Goal: Information Seeking & Learning: Learn about a topic

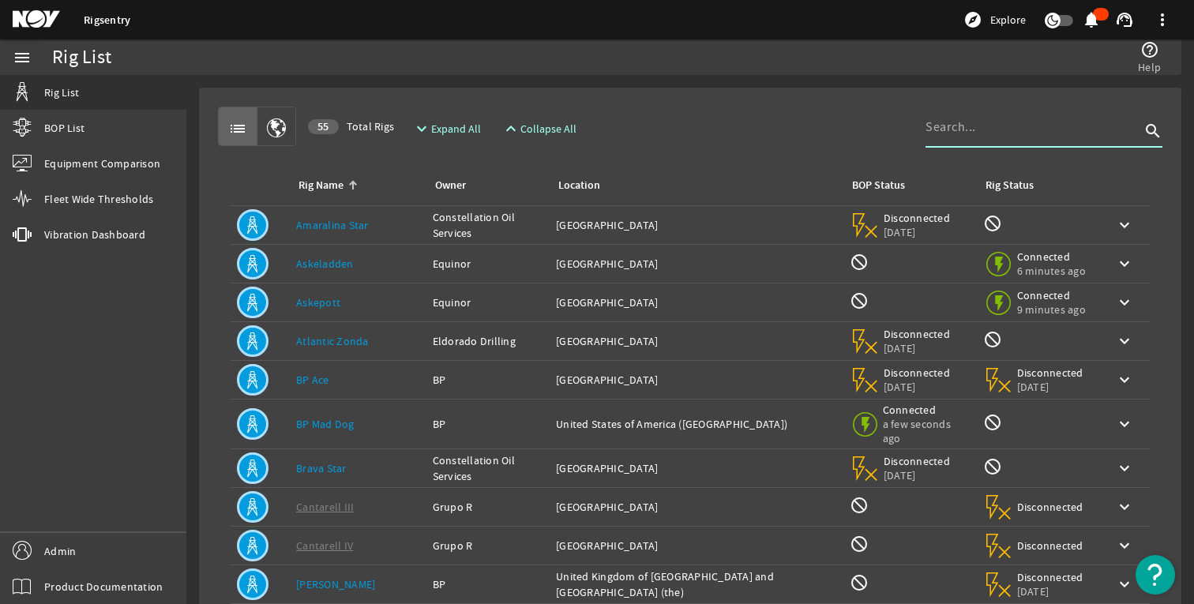
click at [1008, 129] on input at bounding box center [1032, 127] width 215 height 19
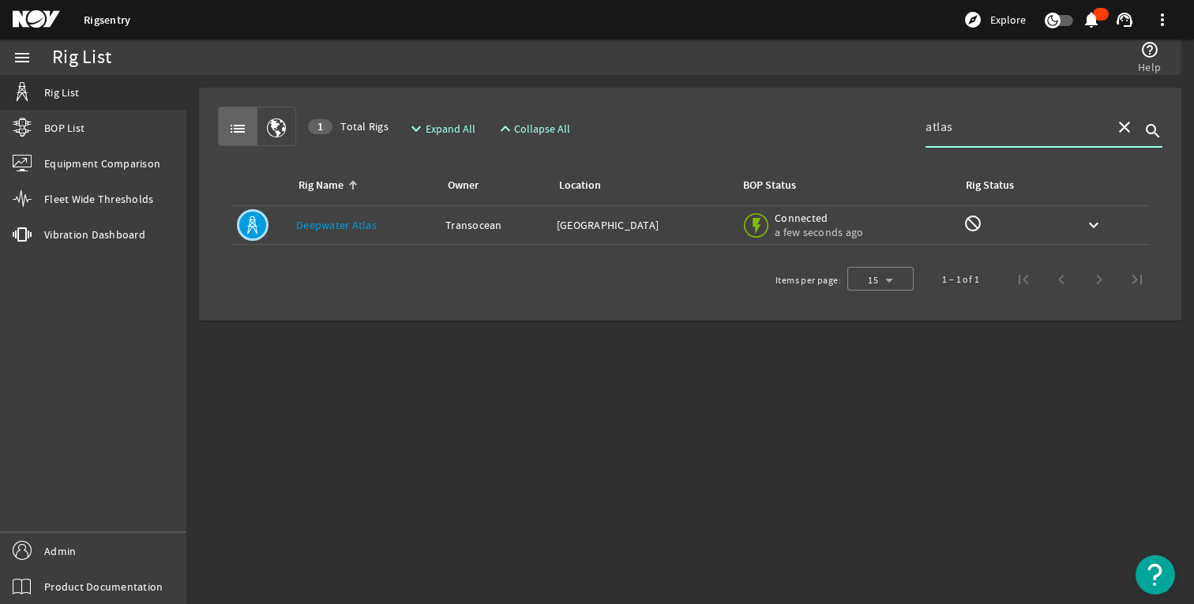
type input "atlas"
click at [351, 238] on td "Rig Name: Deepwater Atlas" at bounding box center [364, 225] width 149 height 39
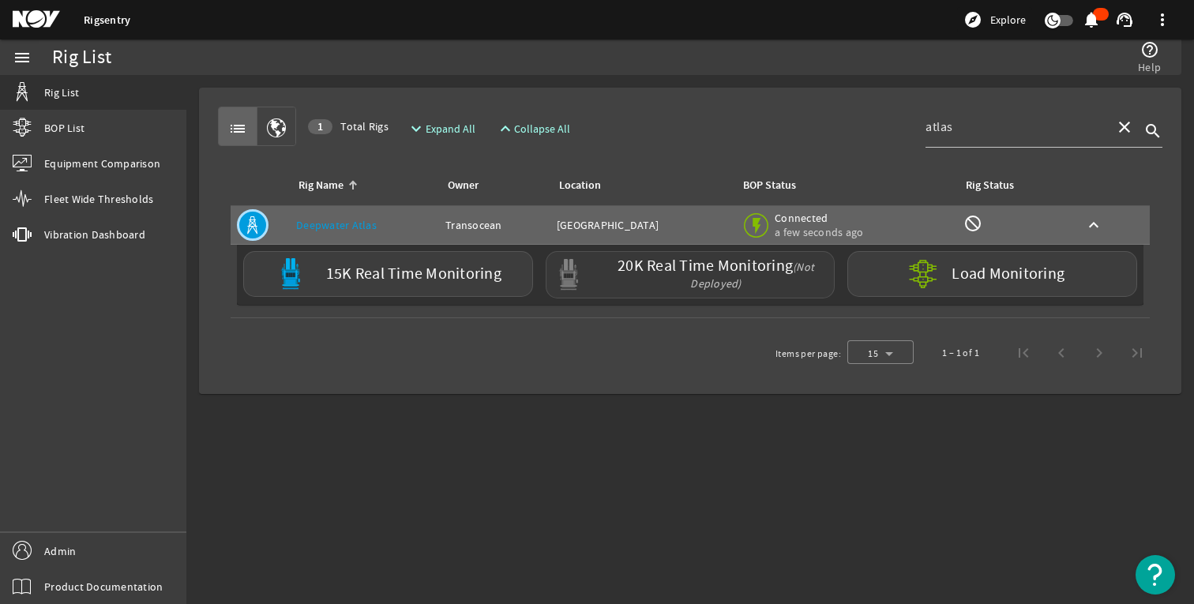
click at [767, 283] on label "20K Real Time Monitoring (Not Deployed)" at bounding box center [716, 274] width 224 height 33
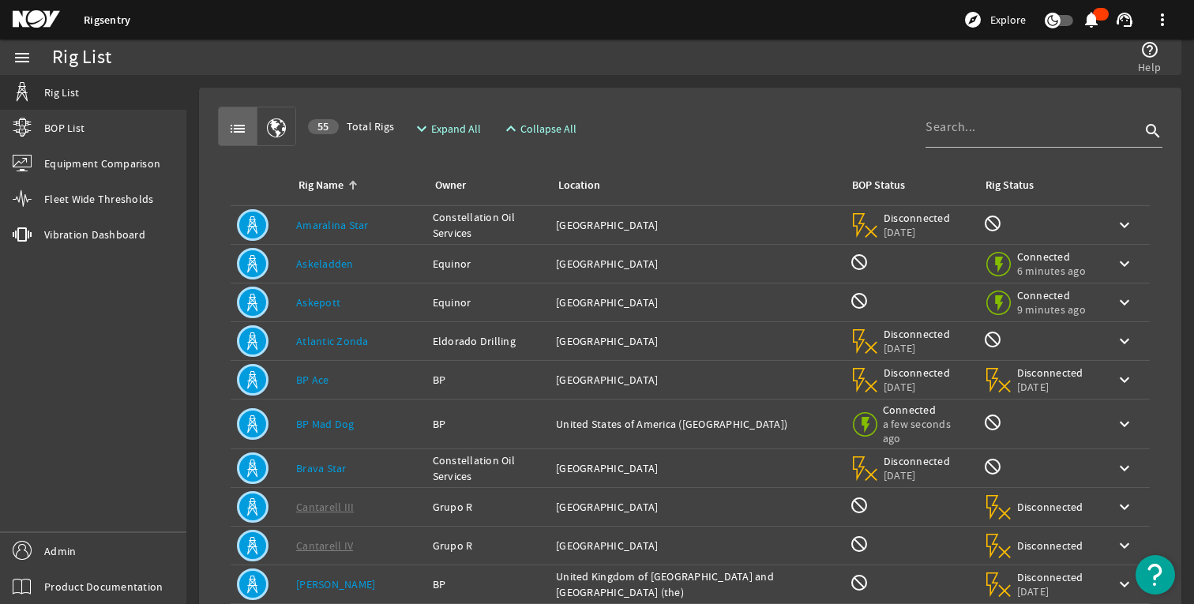
click at [697, 97] on mat-card "list 55 Total Rigs expand_more Expand All expand_less Collapse All search Rig N…" at bounding box center [690, 497] width 982 height 819
click at [33, 21] on mat-icon at bounding box center [48, 19] width 71 height 19
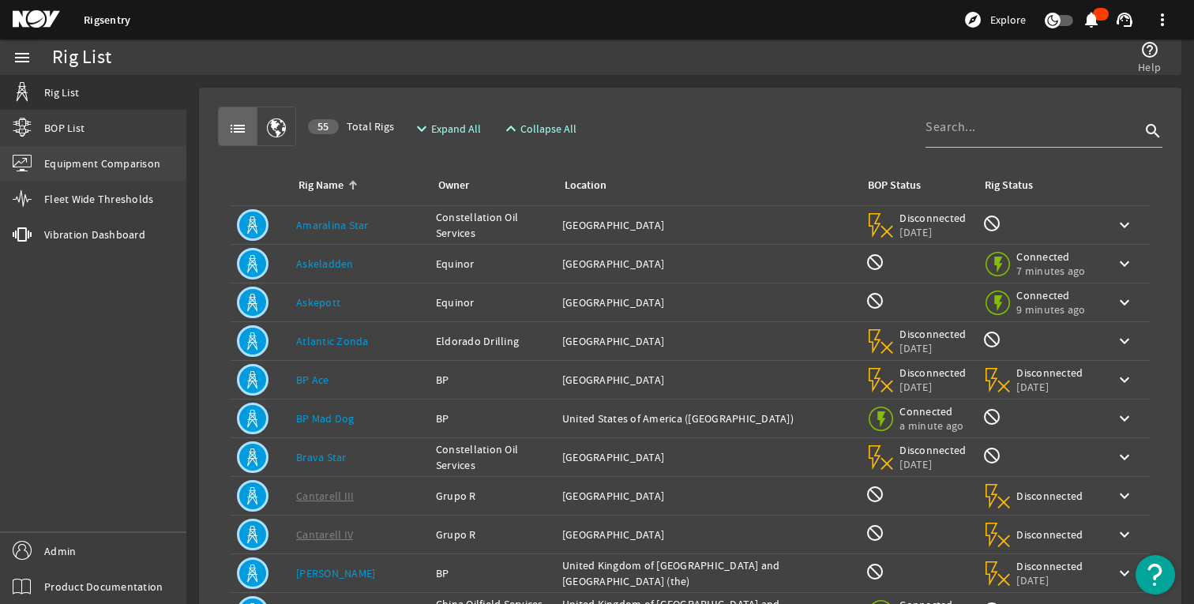
click at [97, 174] on link "Equipment Comparison" at bounding box center [93, 163] width 186 height 35
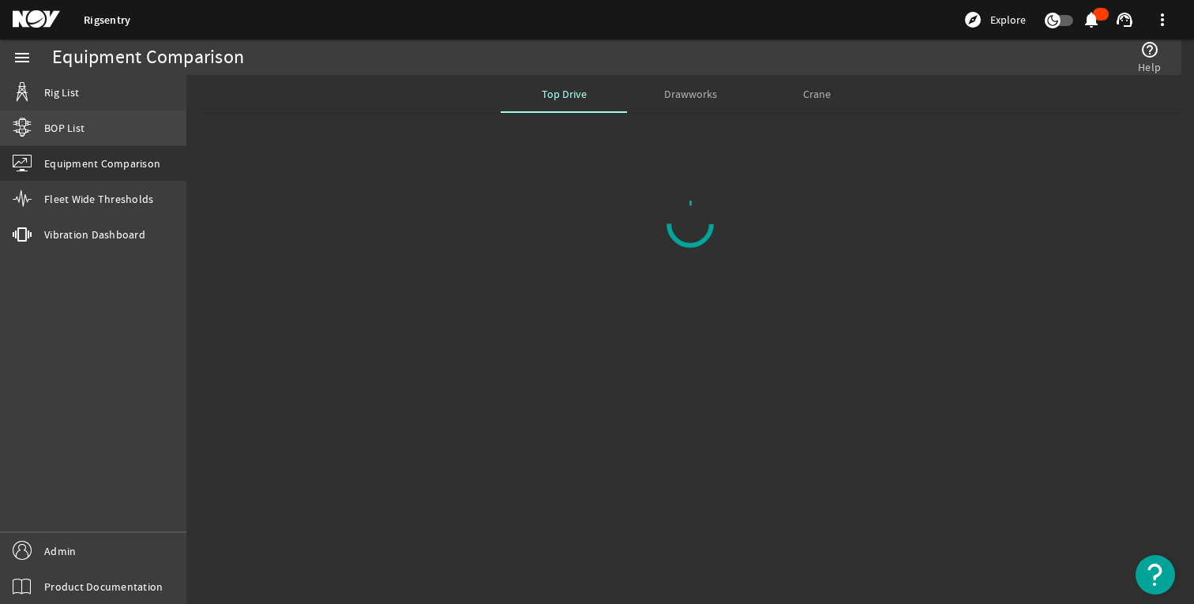
click at [95, 128] on link "BOP List" at bounding box center [93, 128] width 186 height 35
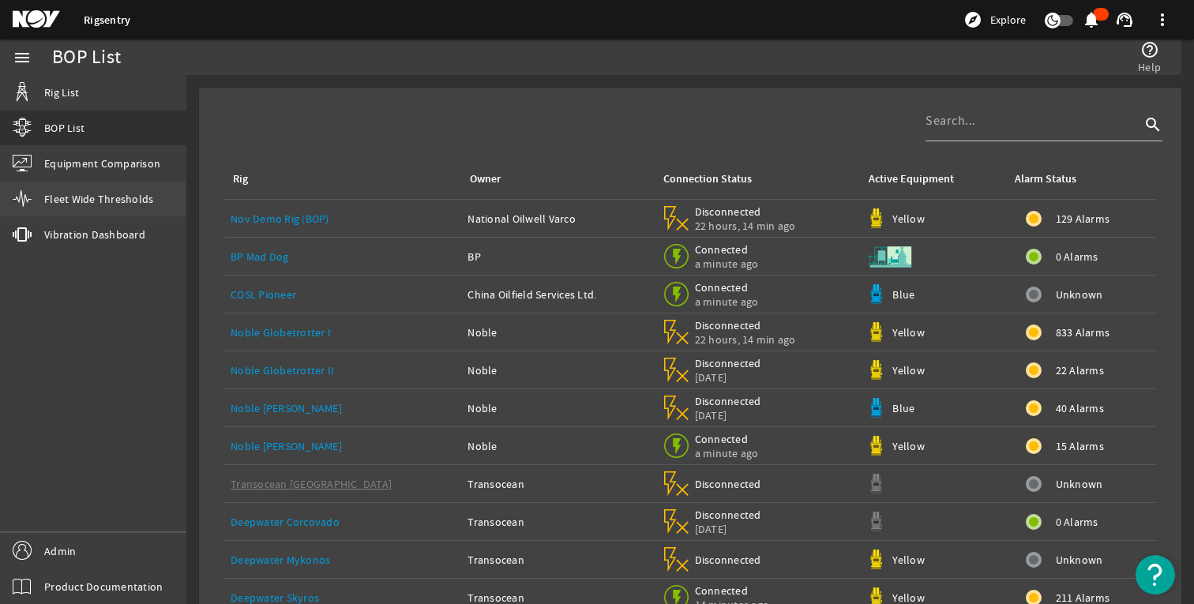
click at [81, 191] on span "Fleet Wide Thresholds" at bounding box center [98, 199] width 109 height 16
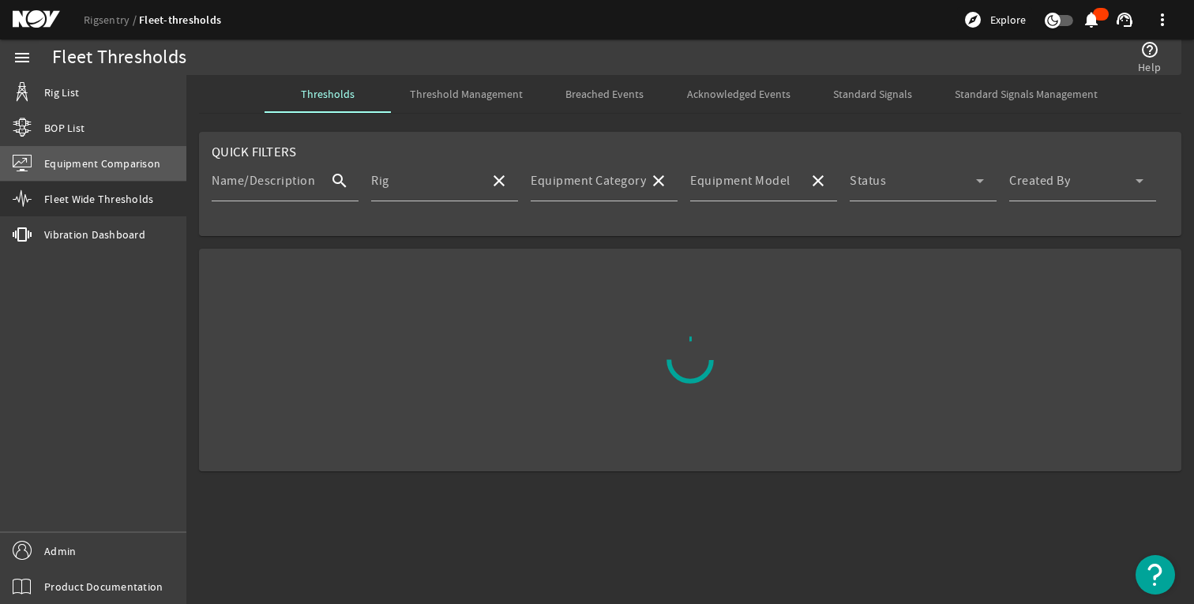
click at [84, 160] on span "Equipment Comparison" at bounding box center [102, 164] width 116 height 16
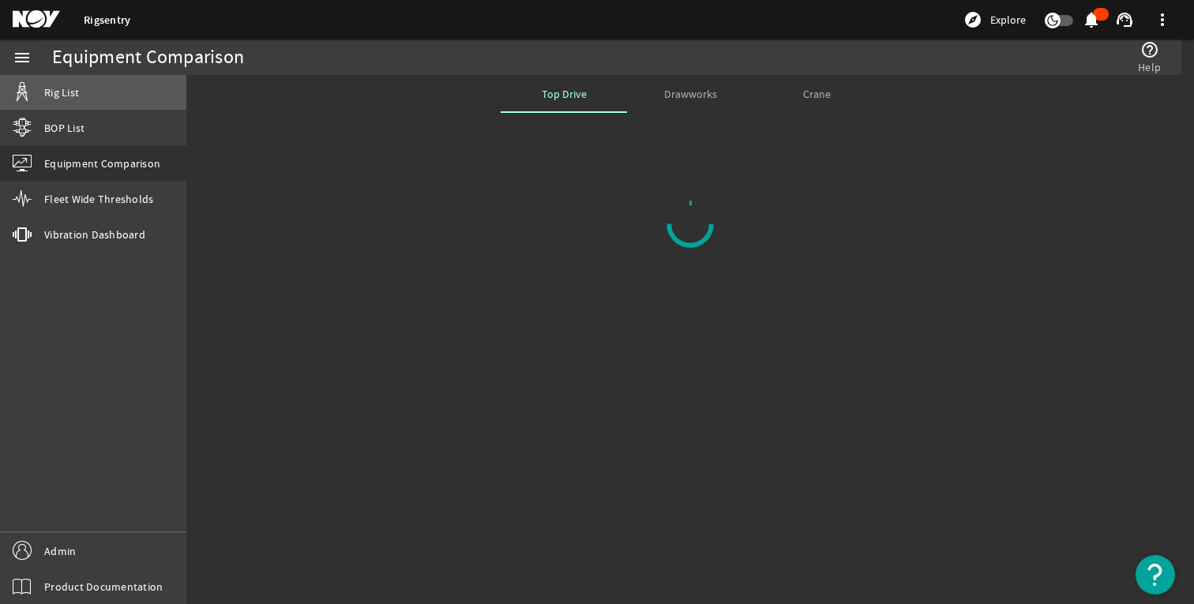
click at [91, 76] on link "Rig List" at bounding box center [93, 92] width 186 height 35
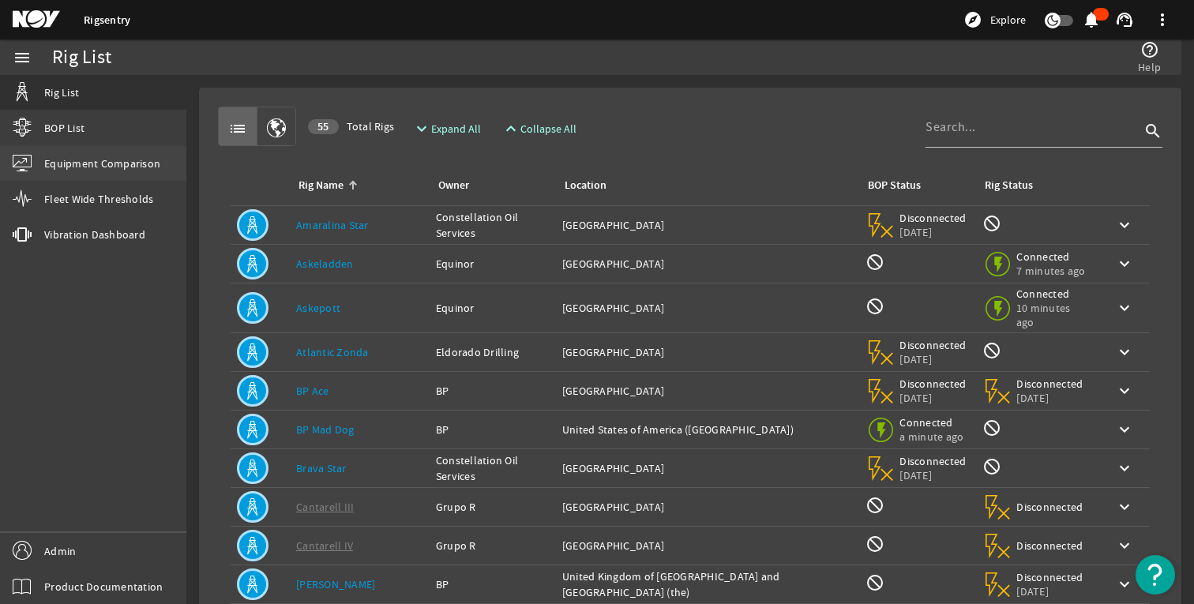
click at [85, 148] on link "Equipment Comparison" at bounding box center [93, 163] width 186 height 35
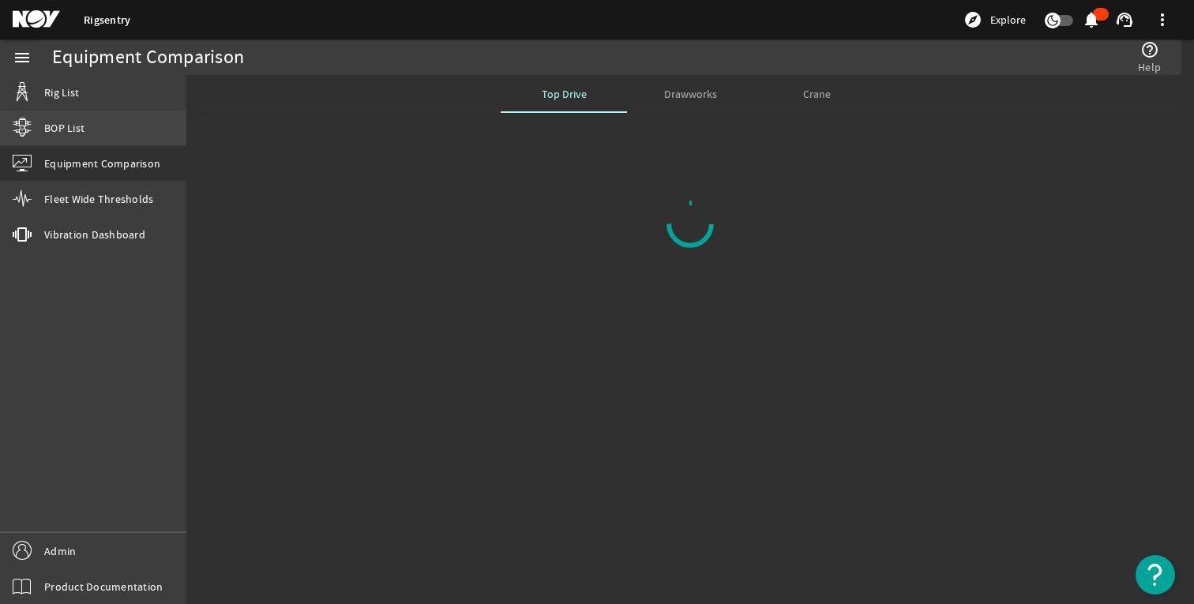
click at [78, 120] on span "BOP List" at bounding box center [64, 128] width 40 height 16
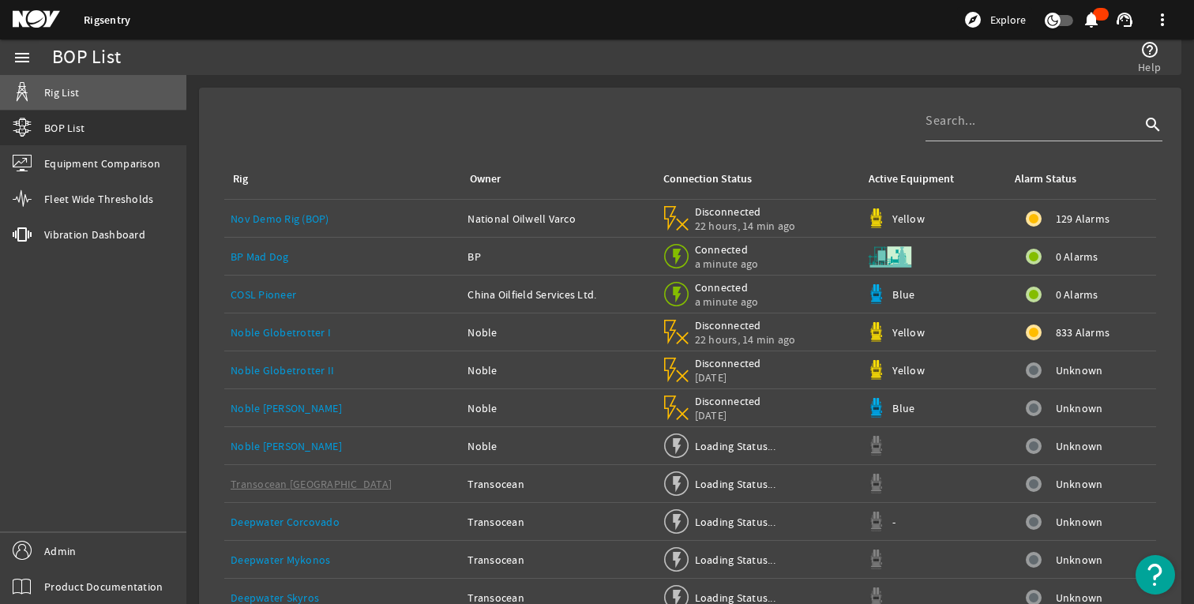
click at [81, 91] on link "Rig List" at bounding box center [93, 92] width 186 height 35
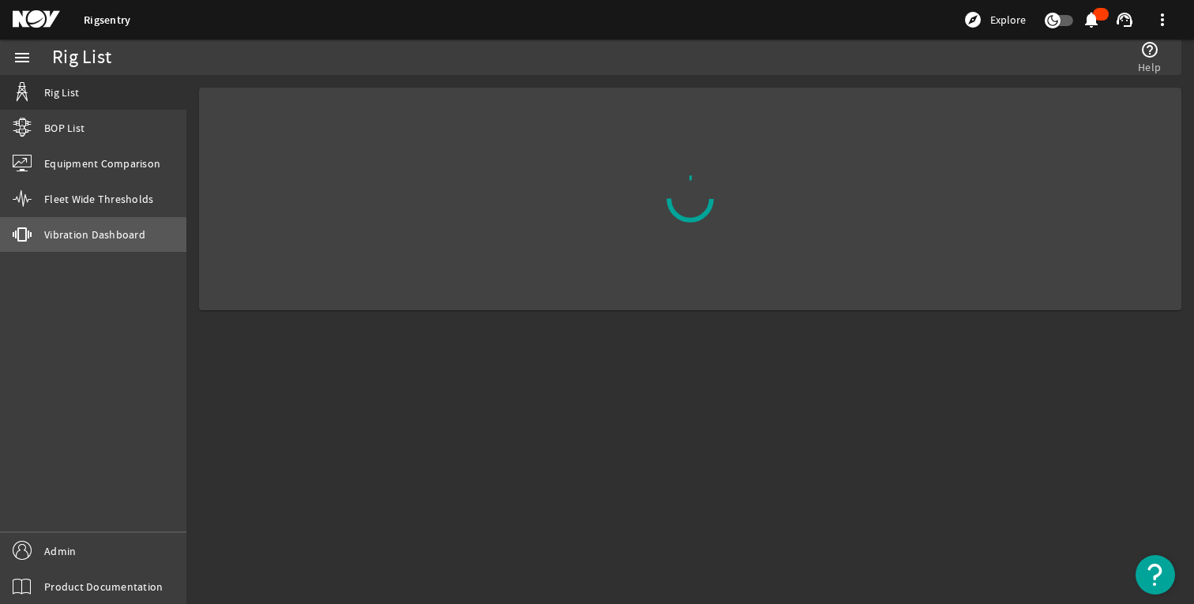
click at [57, 247] on link "vibration Vibration Dashboard" at bounding box center [93, 234] width 186 height 35
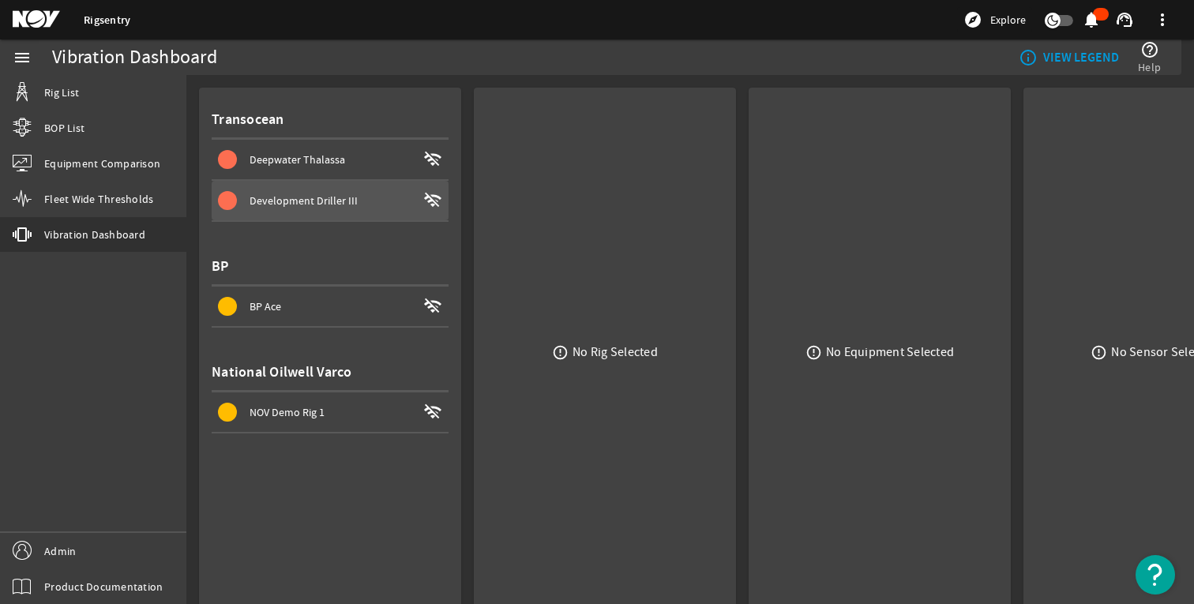
click at [362, 217] on span at bounding box center [330, 201] width 237 height 38
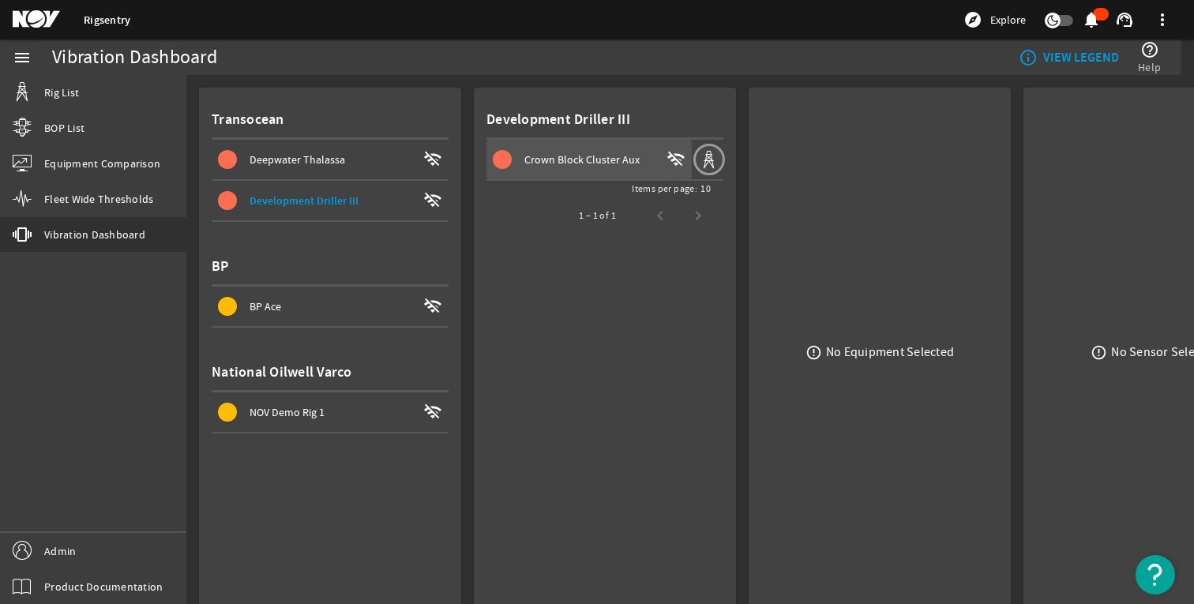
click at [639, 161] on div "Crown Block Cluster Aux" at bounding box center [592, 160] width 136 height 16
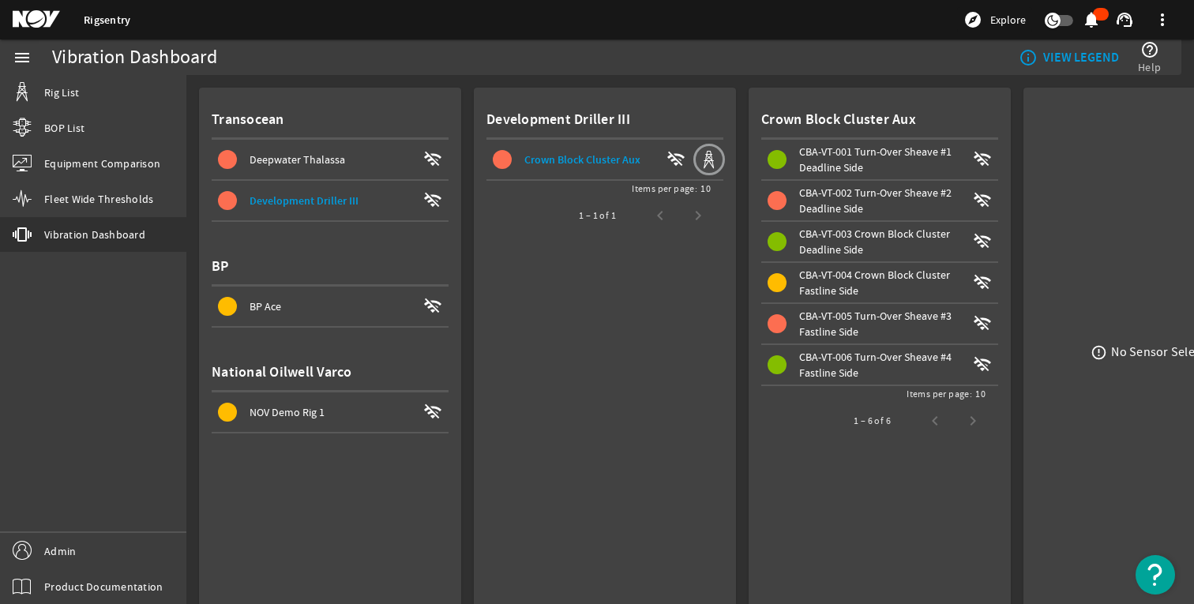
click at [895, 338] on div "CBA-VT-005 Turn-Over Sheave #3 Fastline Side" at bounding box center [882, 324] width 167 height 32
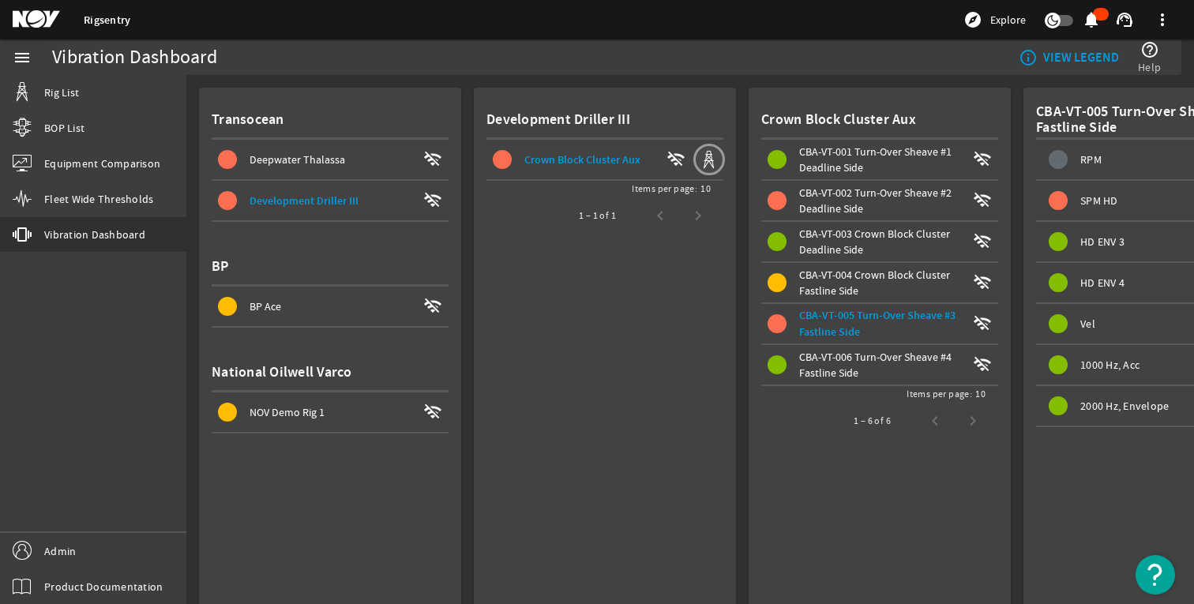
click at [884, 191] on span "CBA-VT-002 Turn-Over Sheave #2 Deadline Side" at bounding box center [875, 201] width 152 height 30
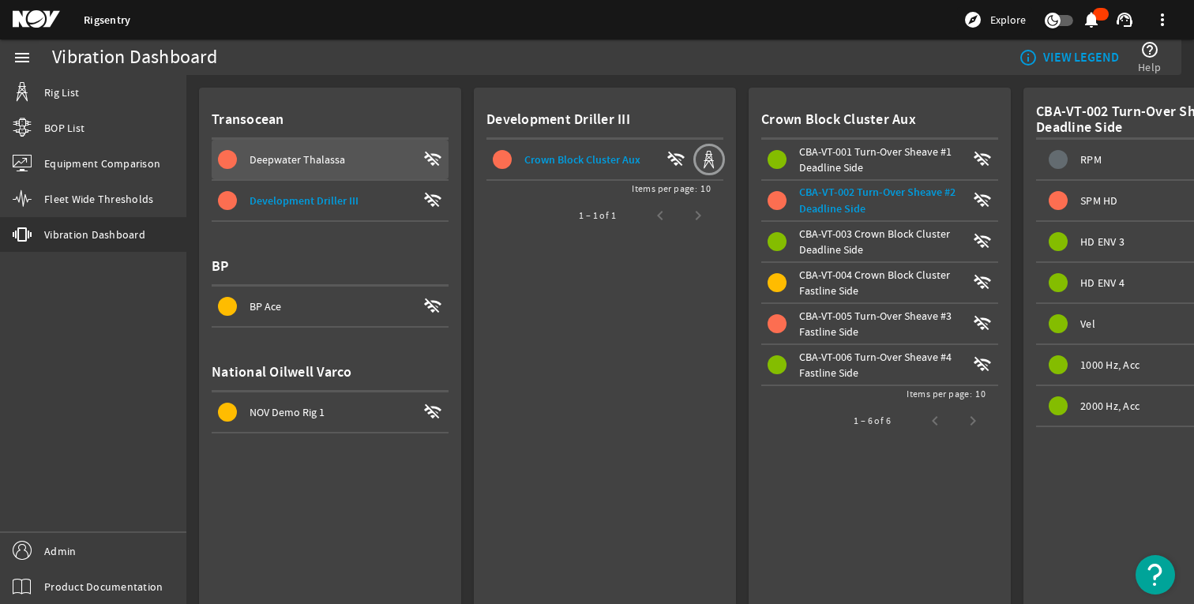
click at [306, 167] on span "Deepwater Thalassa wifi_off" at bounding box center [333, 159] width 231 height 19
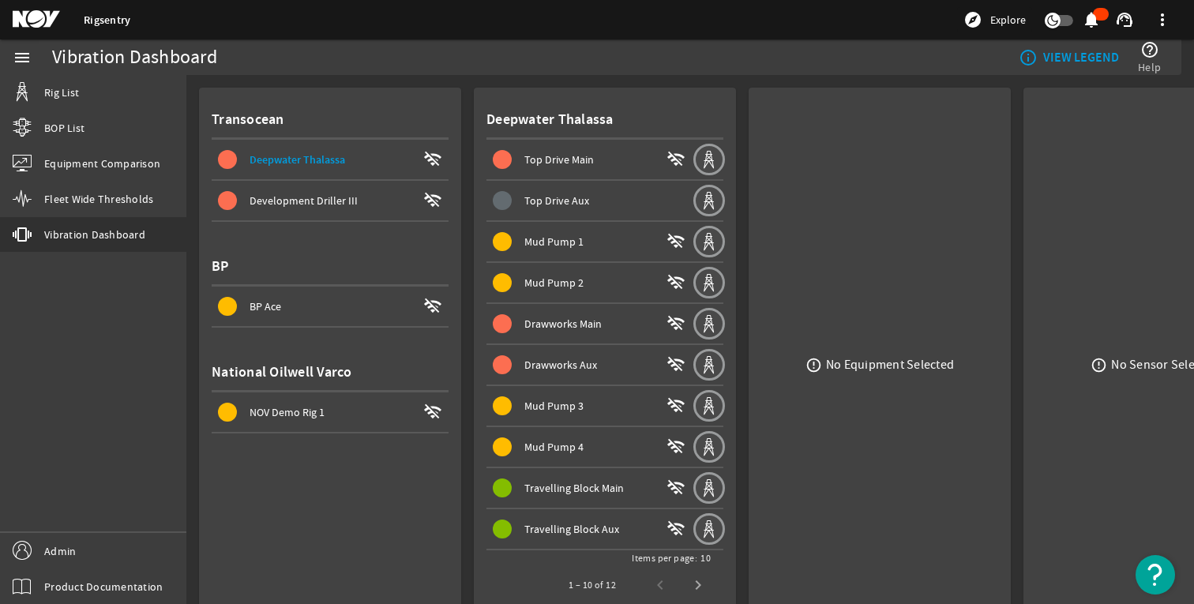
click at [567, 349] on span at bounding box center [588, 365] width 205 height 38
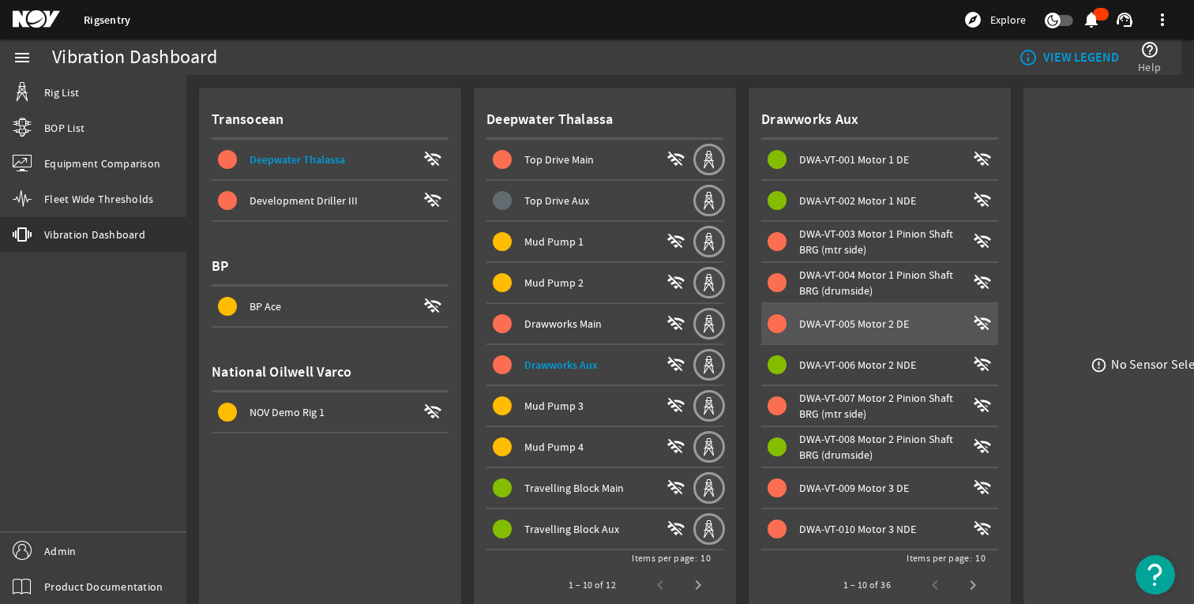
click at [912, 310] on span at bounding box center [879, 324] width 237 height 38
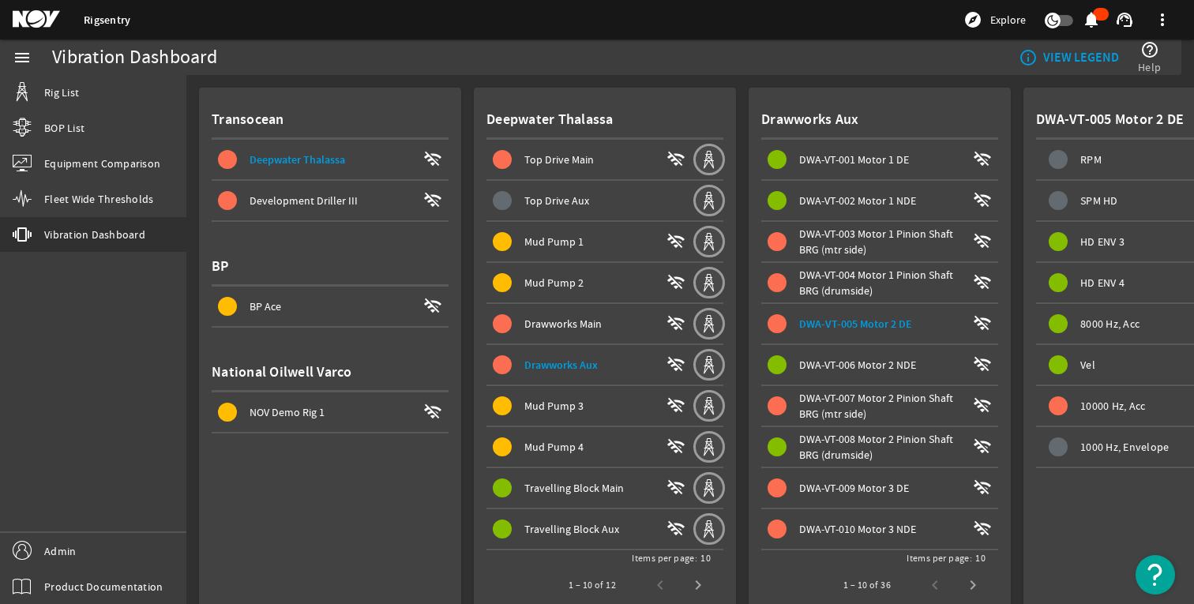
click at [898, 264] on span at bounding box center [879, 283] width 237 height 38
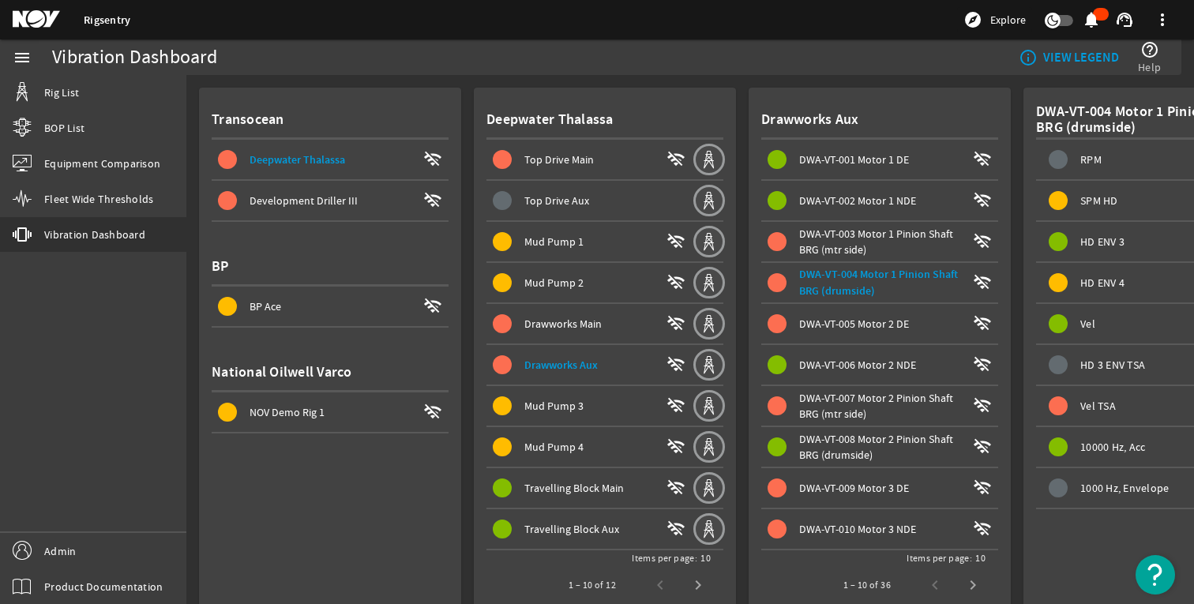
click at [890, 234] on span "DWA-VT-003 Motor 1 Pinion Shaft BRG (mtr side)" at bounding box center [876, 242] width 154 height 30
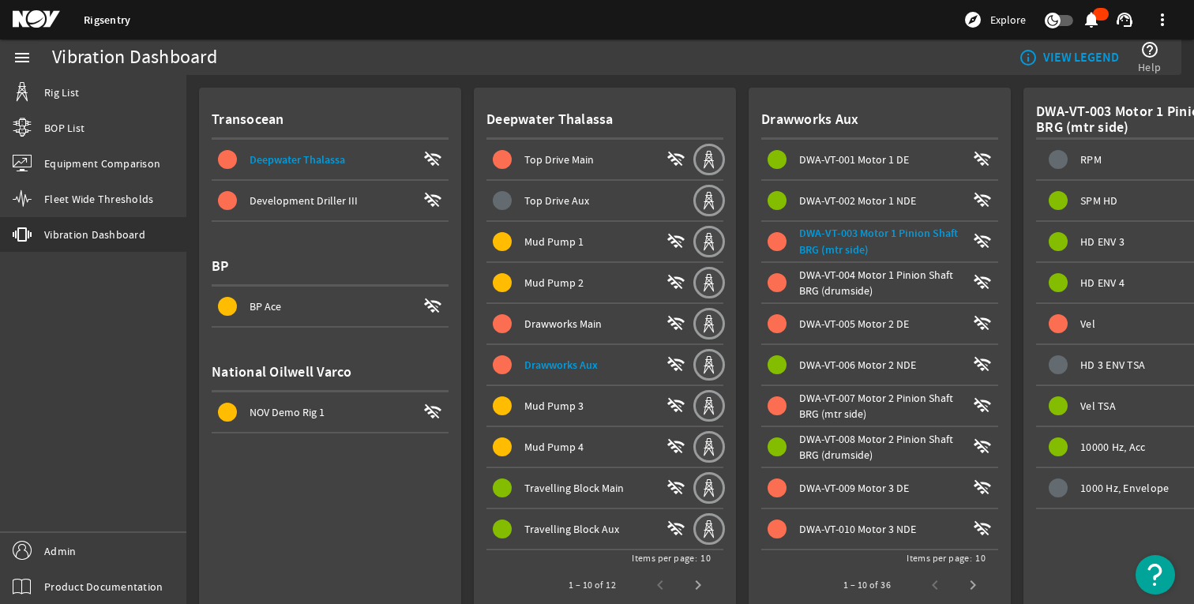
click at [528, 160] on span "Top Drive Main" at bounding box center [558, 159] width 69 height 14
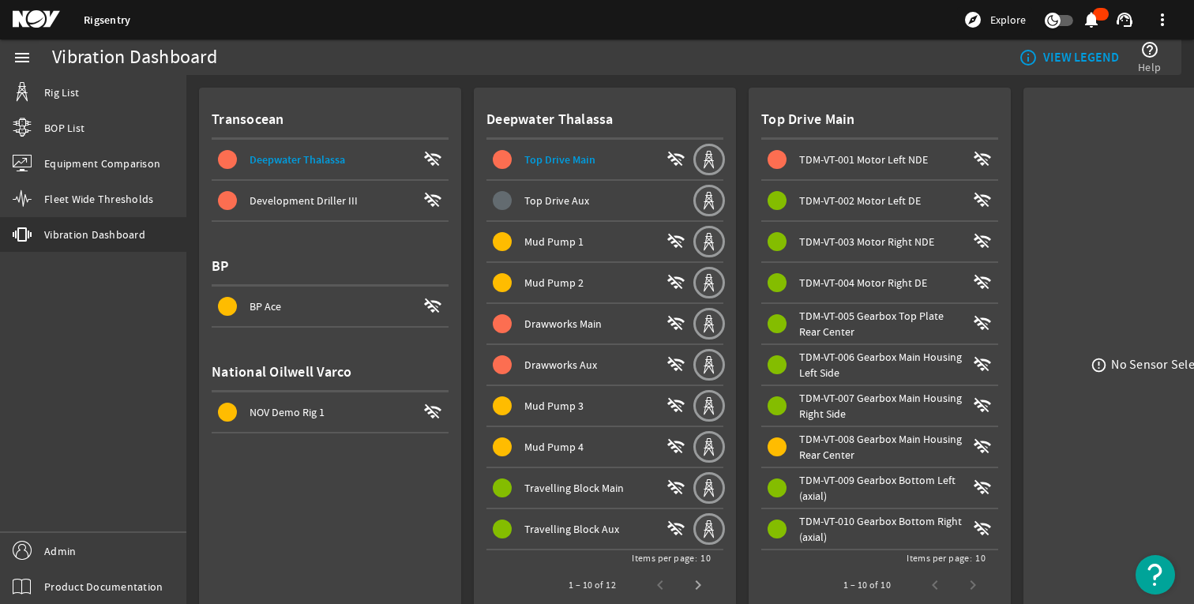
click at [515, 329] on span "Drawworks Main wifi_off" at bounding box center [592, 323] width 199 height 19
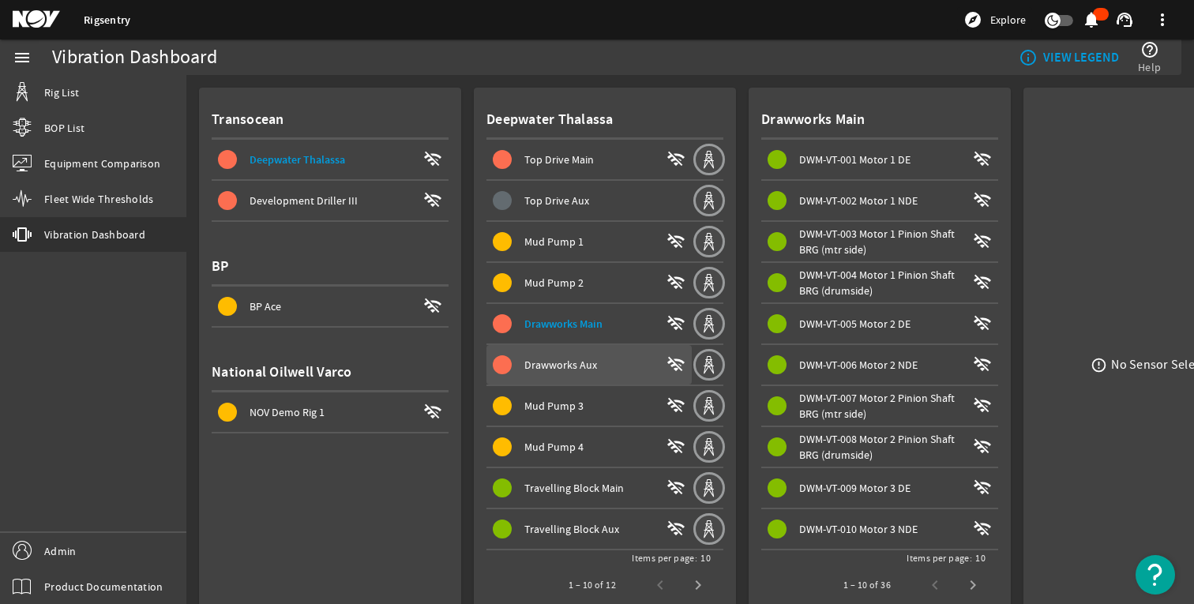
click at [539, 376] on span at bounding box center [588, 365] width 205 height 38
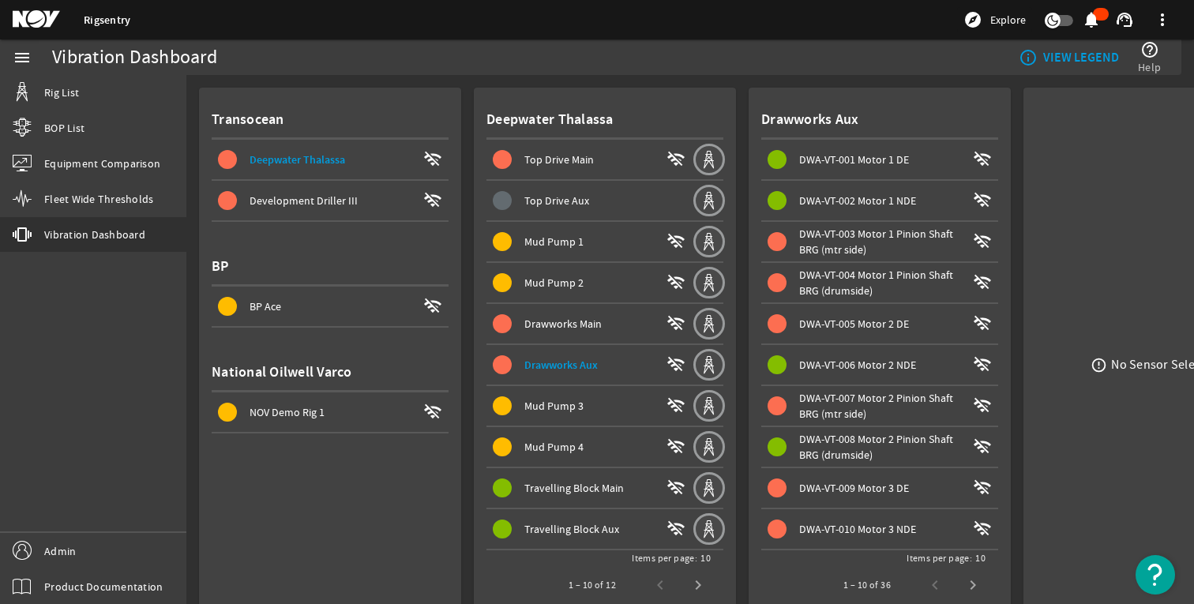
click at [879, 332] on span "DWA-VT-005 Motor 2 DE wifi_off" at bounding box center [882, 323] width 231 height 19
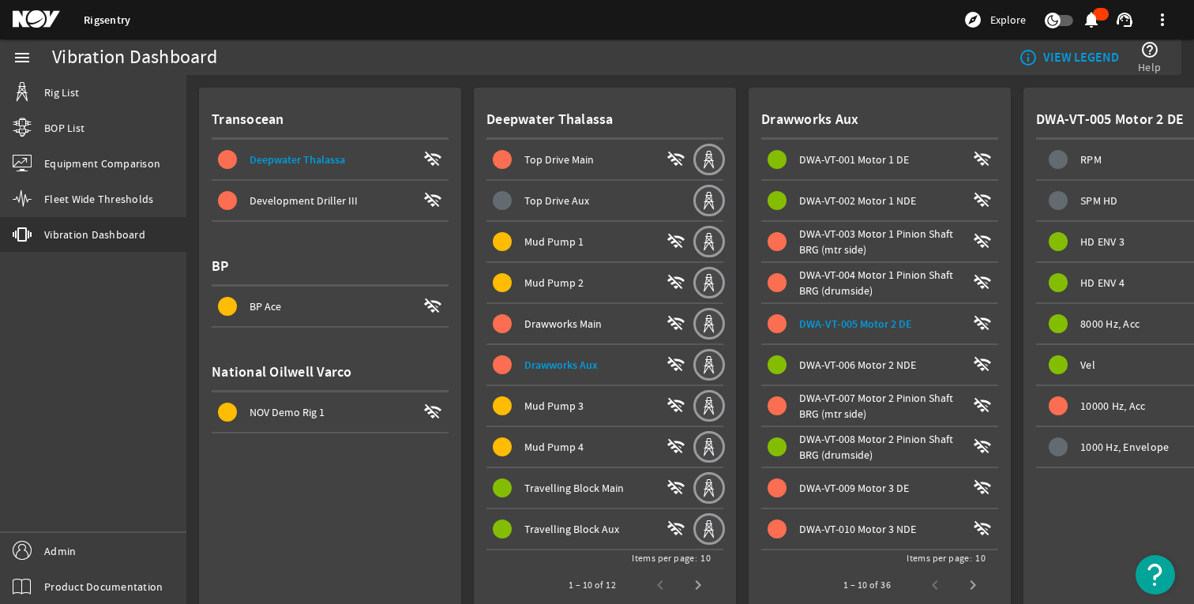
click at [829, 482] on span "DWA-VT-009 Motor 3 DE" at bounding box center [854, 488] width 110 height 14
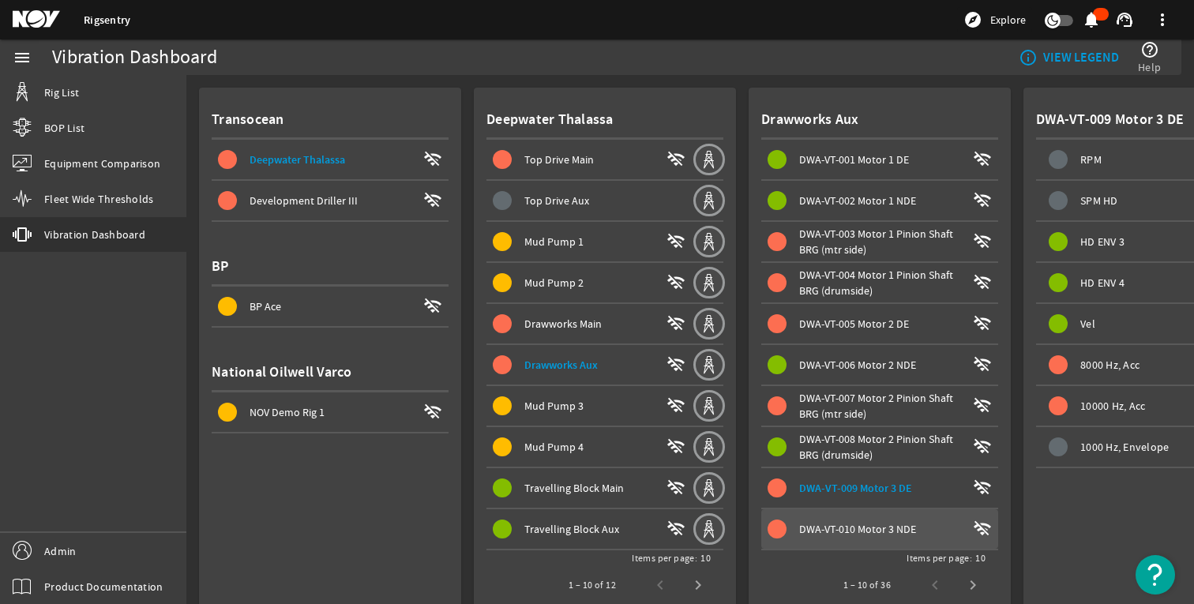
click at [815, 527] on span "DWA-VT-010 Motor 3 NDE" at bounding box center [857, 529] width 117 height 14
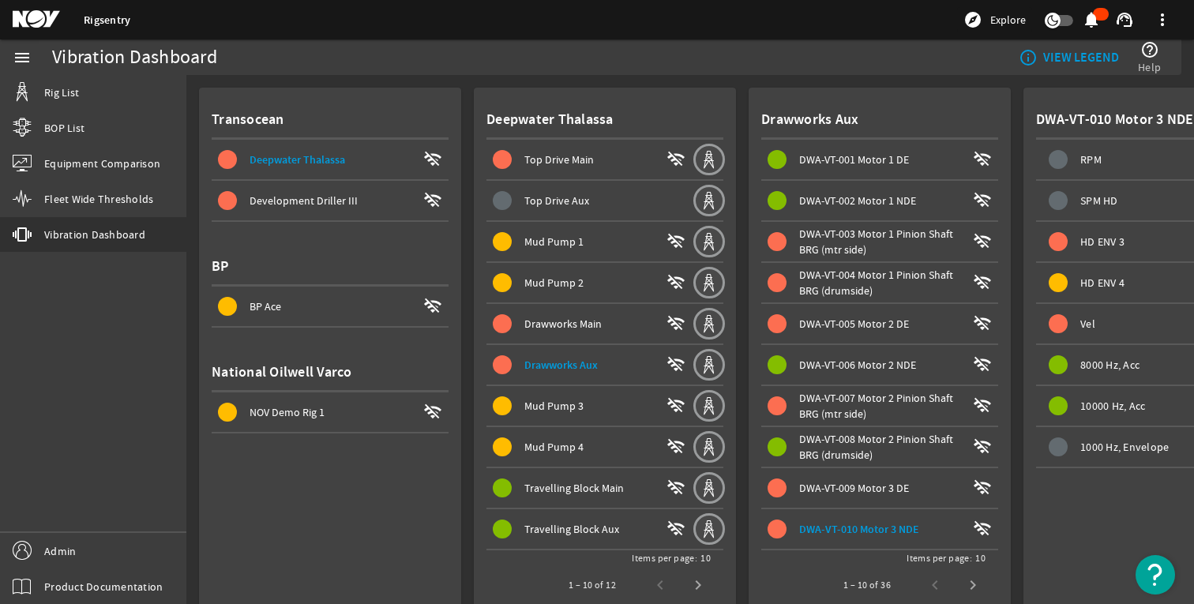
click at [853, 254] on span "DWA-VT-003 Motor 1 Pinion Shaft BRG (mtr side)" at bounding box center [876, 242] width 154 height 30
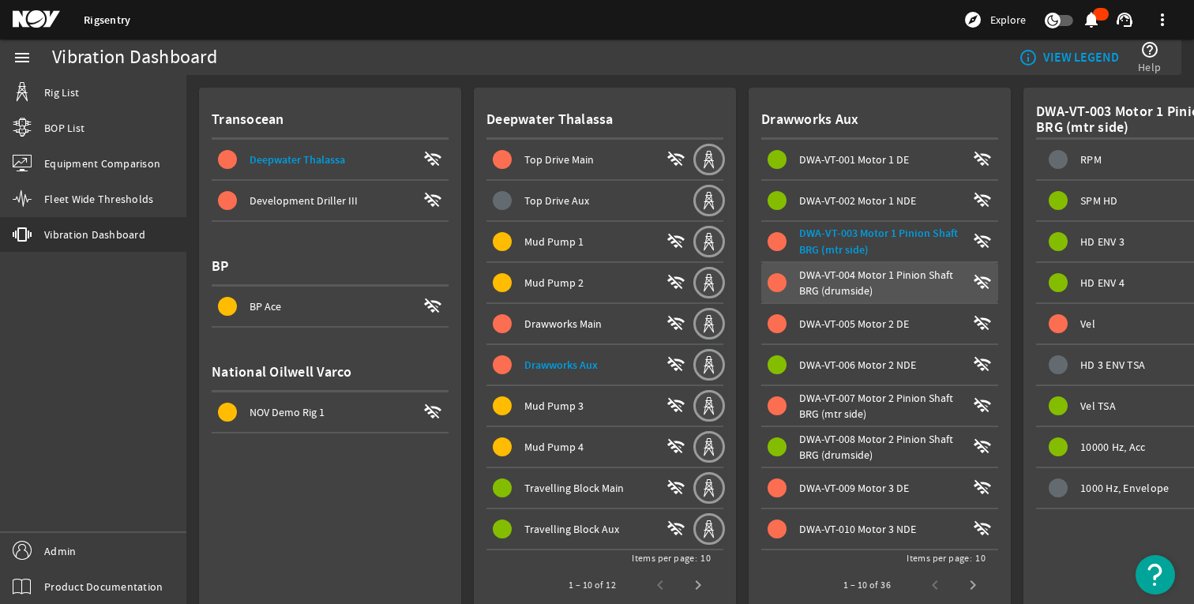
click at [849, 270] on span "DWA-VT-004 Motor 1 Pinion Shaft BRG (drumside)" at bounding box center [876, 283] width 154 height 30
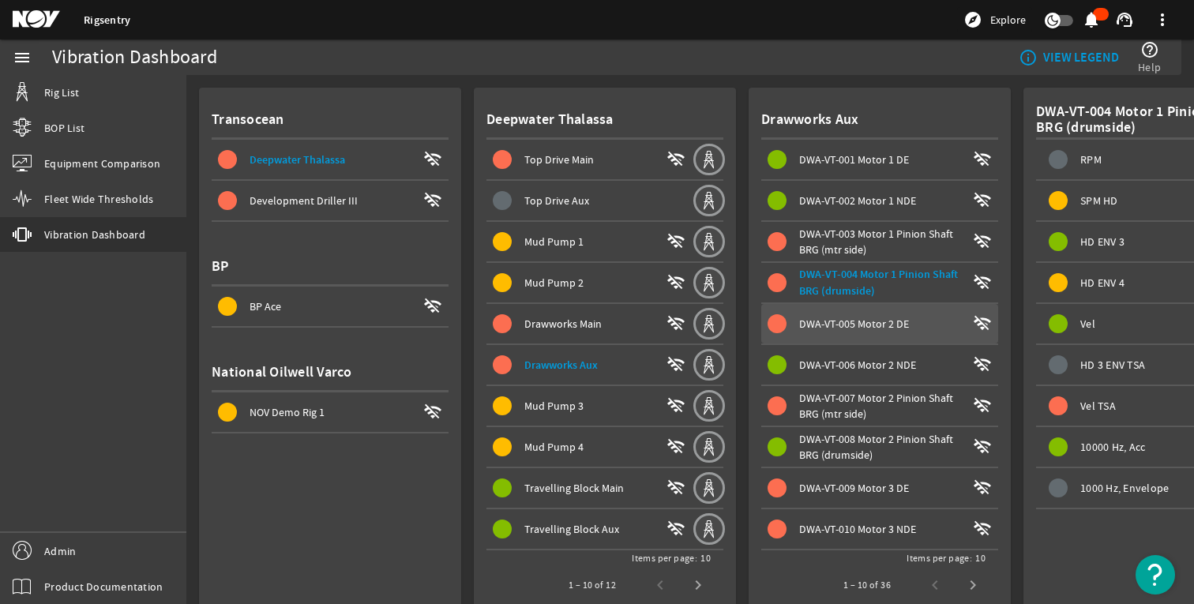
click at [830, 339] on span at bounding box center [879, 324] width 237 height 38
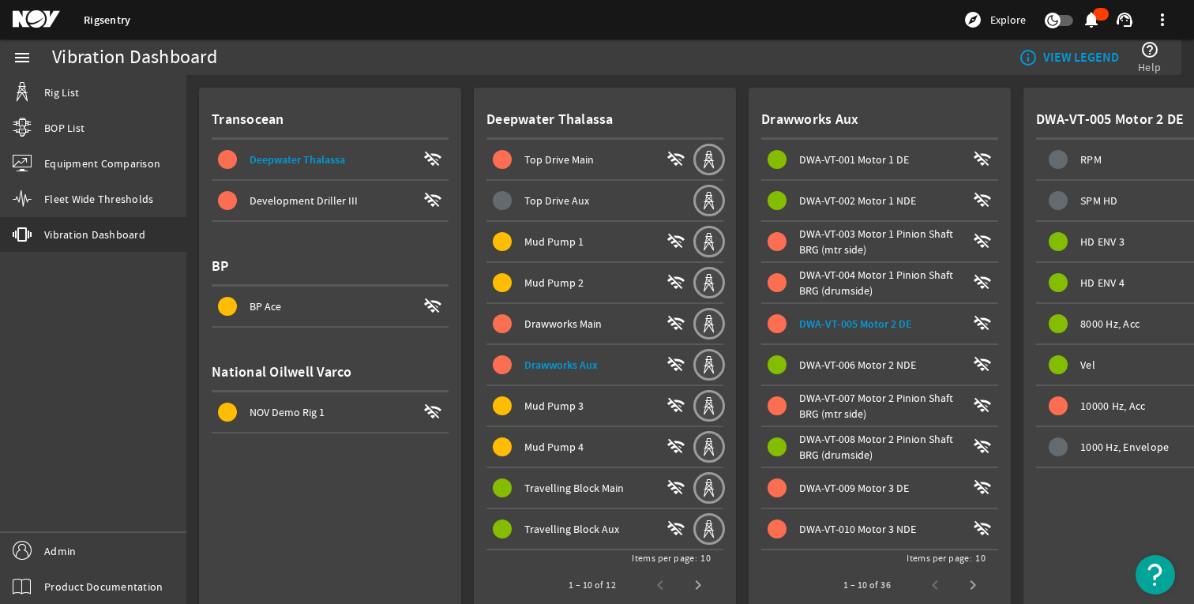
click at [281, 194] on span "Development Driller III" at bounding box center [303, 200] width 108 height 14
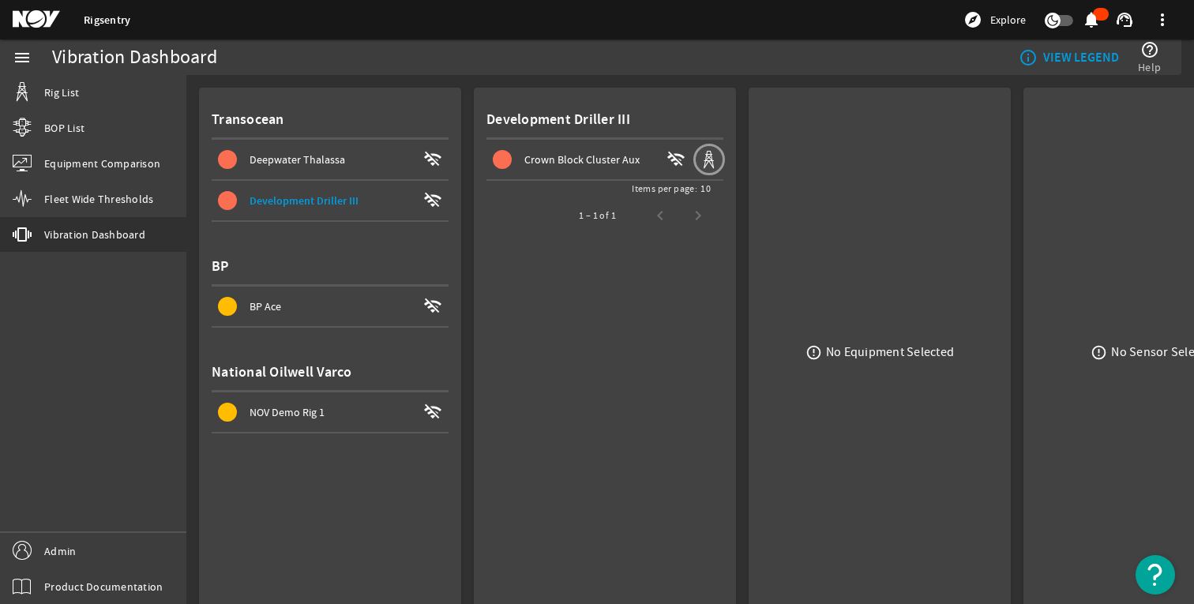
click at [294, 159] on span "Deepwater Thalassa" at bounding box center [297, 159] width 96 height 14
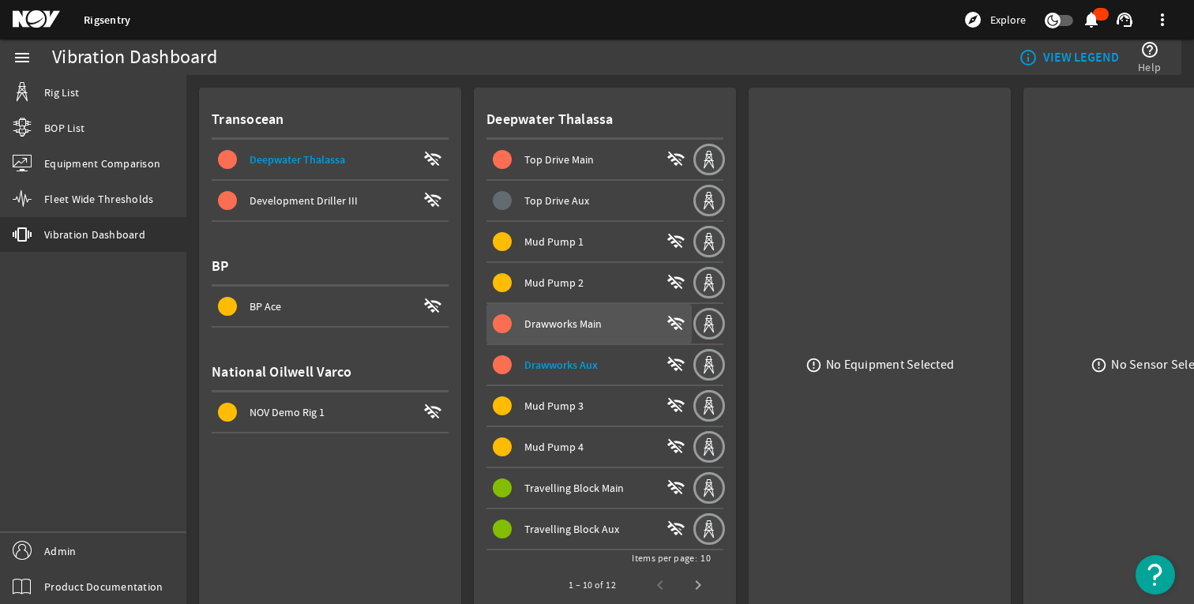
click at [520, 316] on span "Drawworks Main wifi_off" at bounding box center [592, 323] width 199 height 19
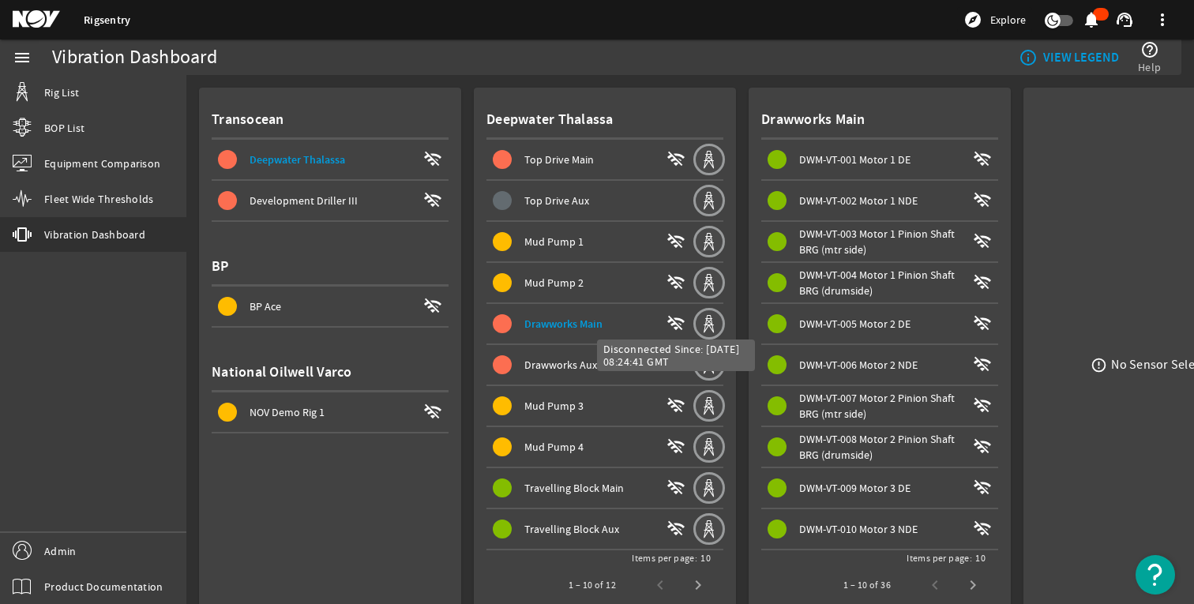
click at [679, 320] on mat-icon "wifi_off" at bounding box center [675, 323] width 19 height 19
click at [705, 322] on mat-icon at bounding box center [709, 324] width 32 height 32
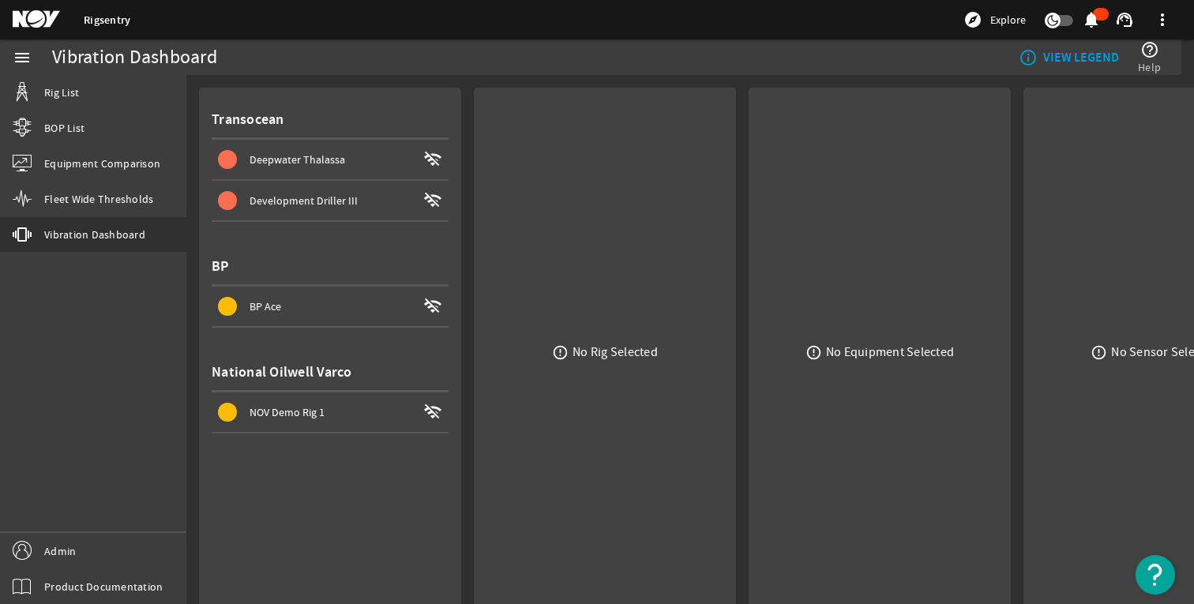
click at [388, 191] on span "Development Driller III wifi_off" at bounding box center [333, 200] width 231 height 19
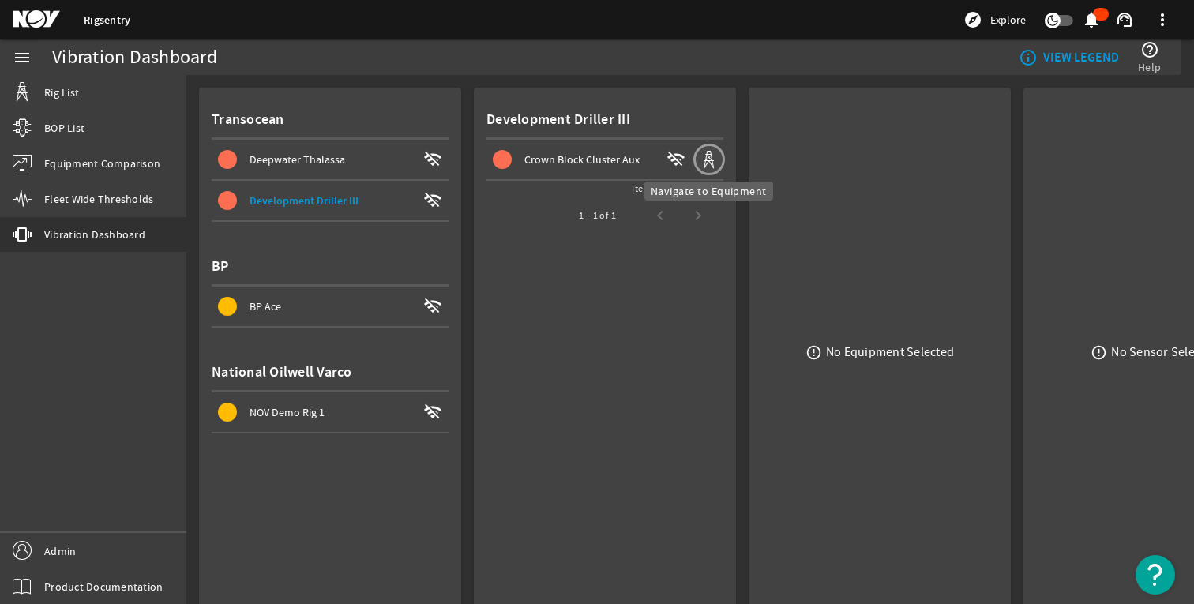
click at [709, 159] on mat-icon at bounding box center [709, 160] width 32 height 32
